Goal: Browse casually: Explore the website without a specific task or goal

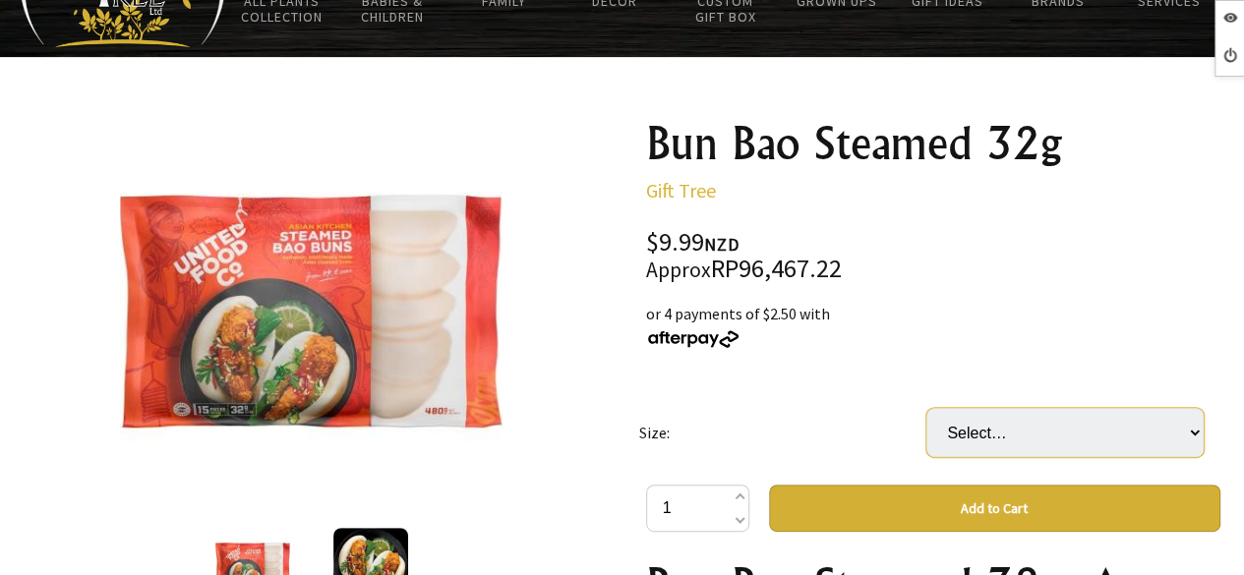
click at [1003, 436] on select "Select… Packet (15PC) Carton (20 Packet) (+ $199.80)" at bounding box center [1064, 432] width 277 height 49
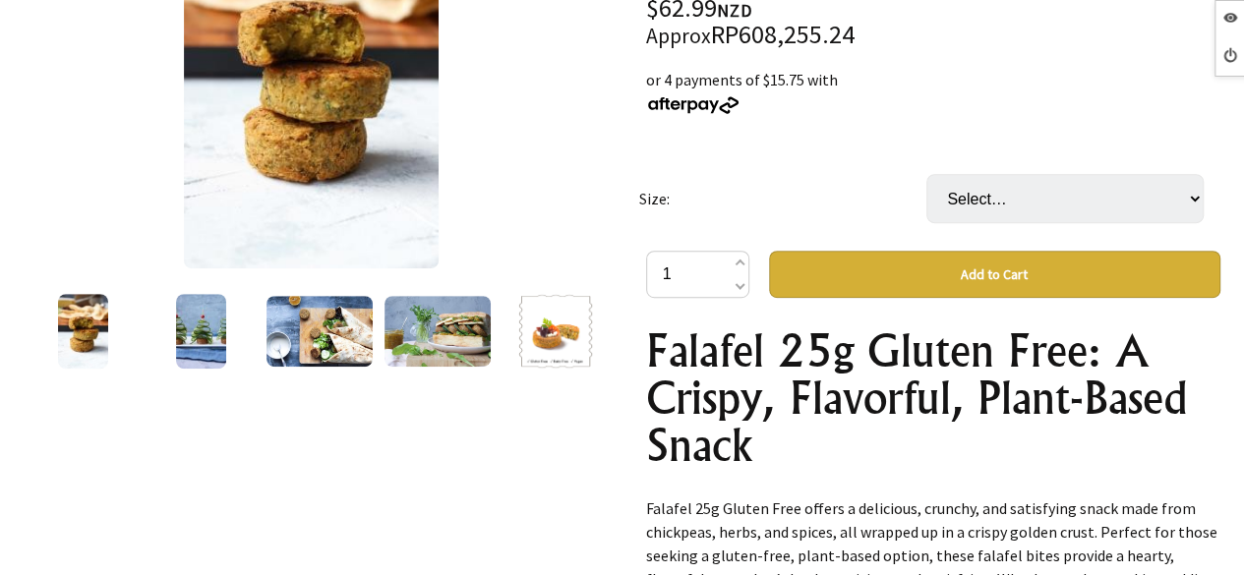
scroll to position [369, 0]
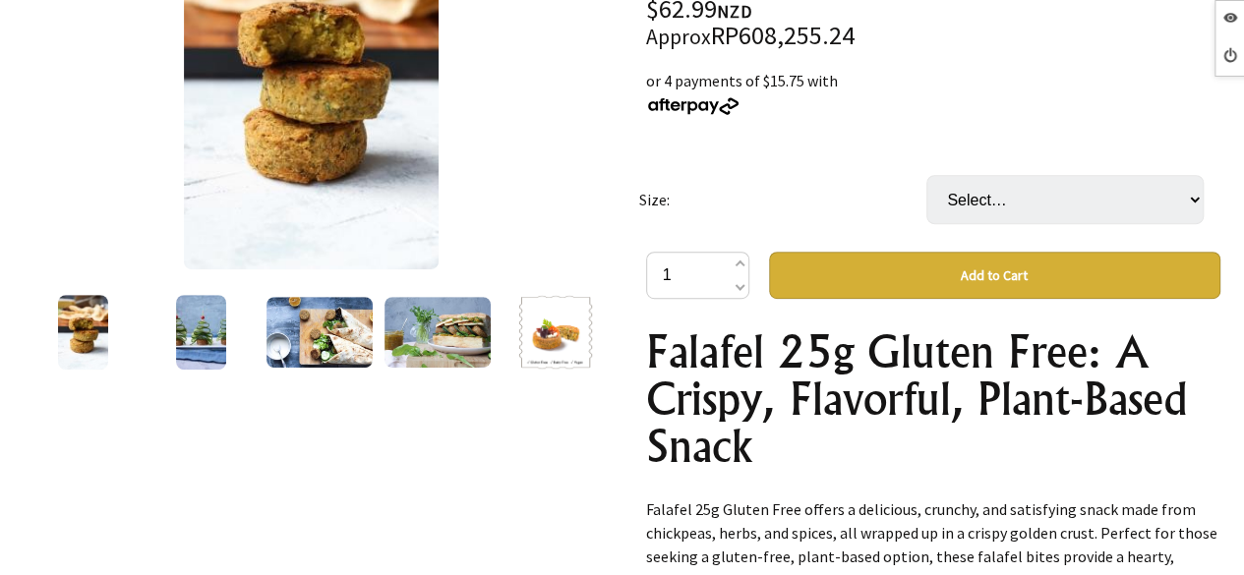
click at [552, 334] on img at bounding box center [555, 332] width 75 height 75
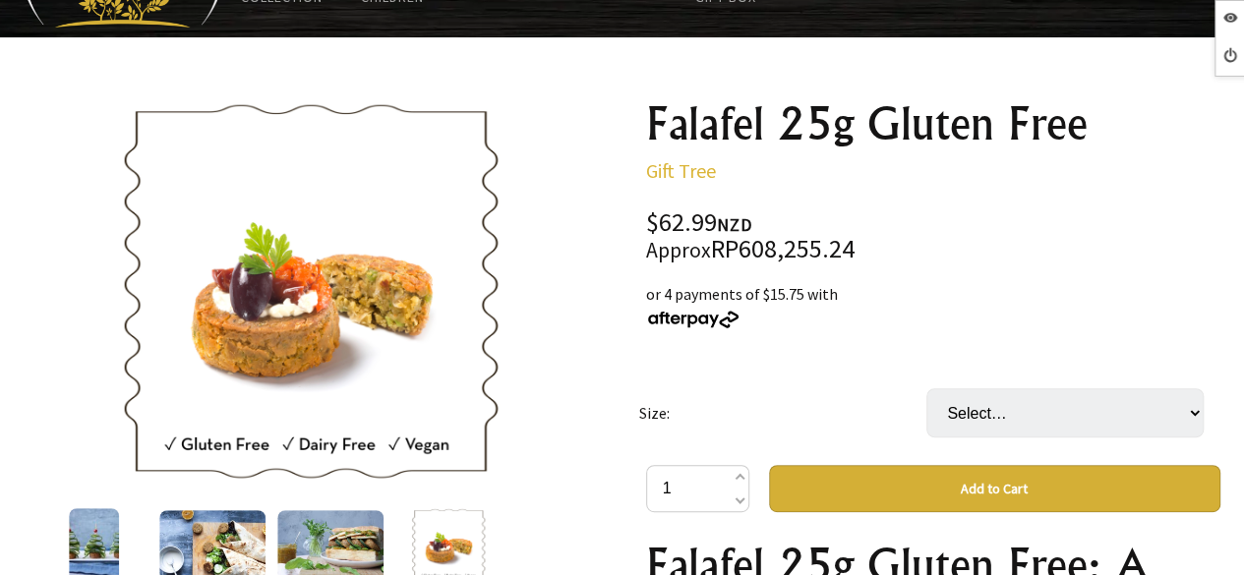
scroll to position [154, 0]
